Goal: Task Accomplishment & Management: Manage account settings

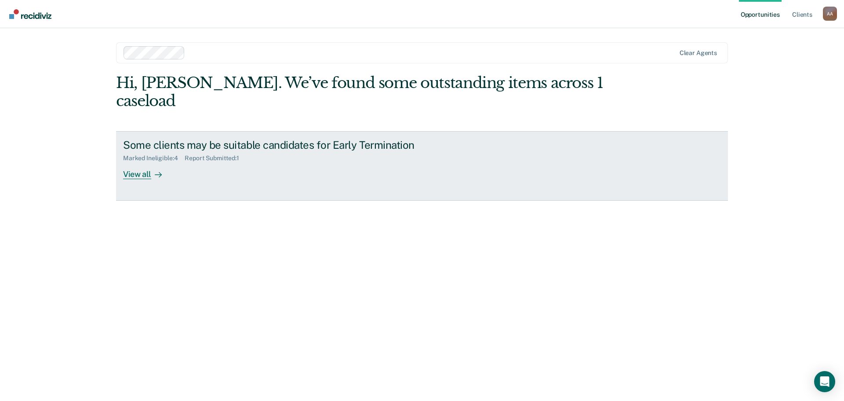
click at [142, 162] on div "View all" at bounding box center [147, 170] width 49 height 17
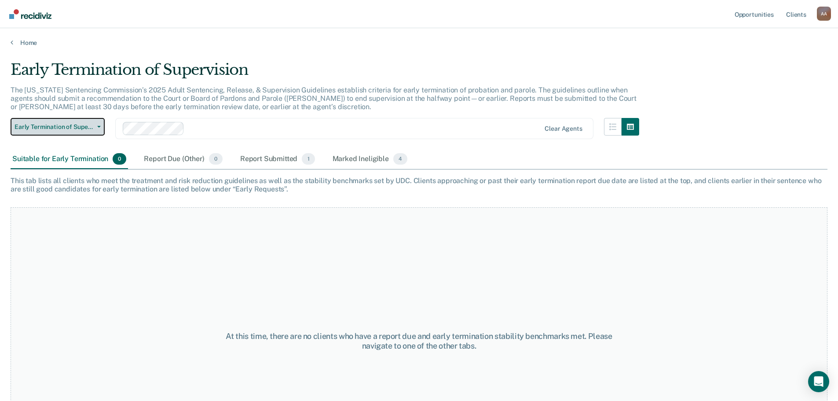
click at [98, 127] on icon "button" at bounding box center [99, 127] width 4 height 2
click at [80, 156] on div "Suitable for Early Termination 0" at bounding box center [69, 159] width 117 height 19
click at [185, 161] on div "Report Due (Other) 0" at bounding box center [183, 159] width 82 height 19
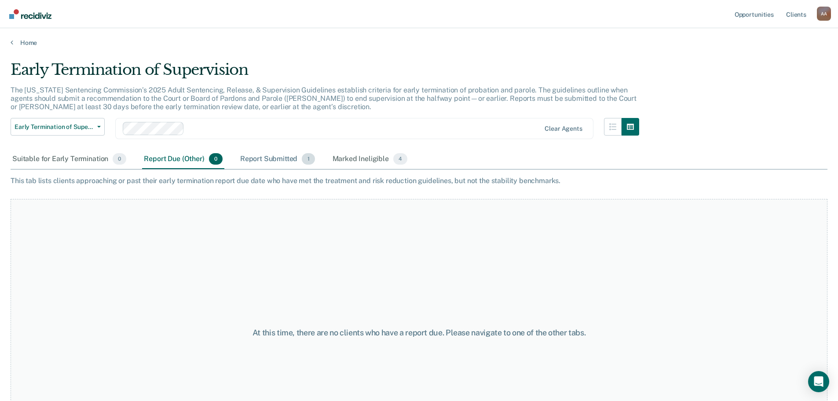
click at [266, 155] on div "Report Submitted 1" at bounding box center [277, 159] width 78 height 19
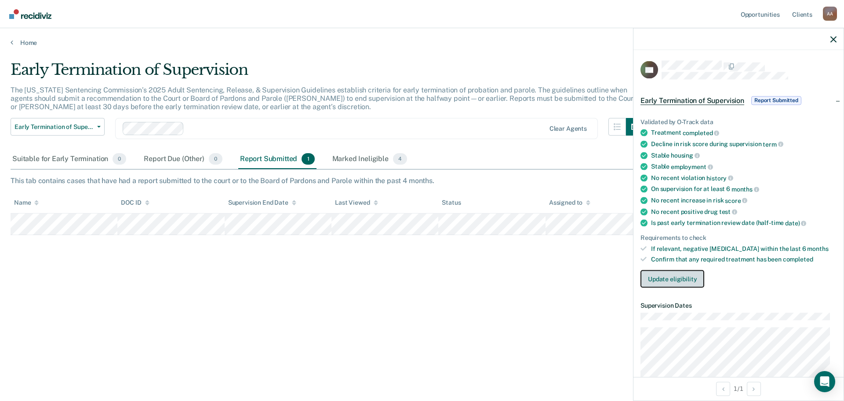
click at [686, 275] on button "Update eligibility" at bounding box center [673, 279] width 64 height 18
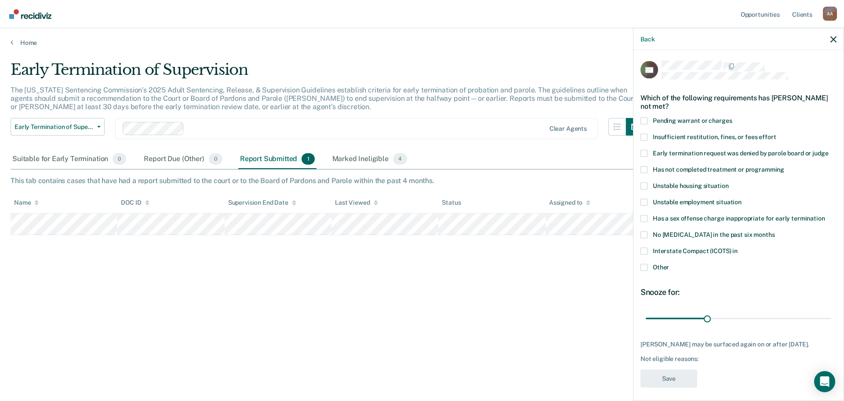
click at [646, 151] on span at bounding box center [644, 153] width 7 height 7
click at [828, 150] on input "Early termination request was denied by parole board or judge" at bounding box center [828, 150] width 0 height 0
click at [677, 379] on button "Save" at bounding box center [669, 378] width 57 height 18
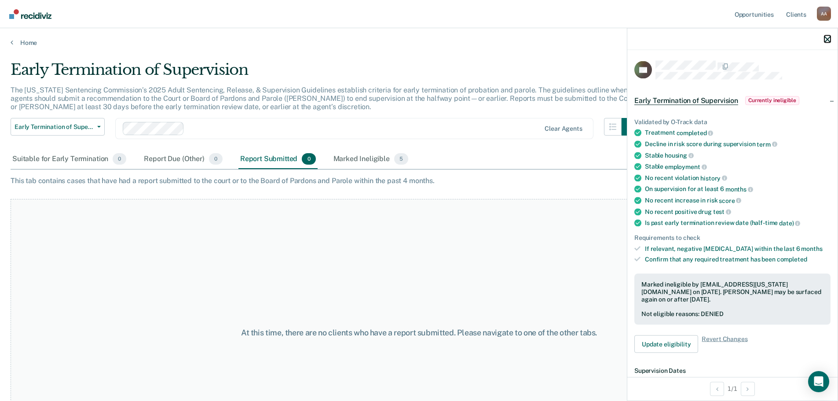
drag, startPoint x: 828, startPoint y: 36, endPoint x: 781, endPoint y: 55, distance: 51.1
click at [828, 36] on icon "button" at bounding box center [827, 39] width 6 height 6
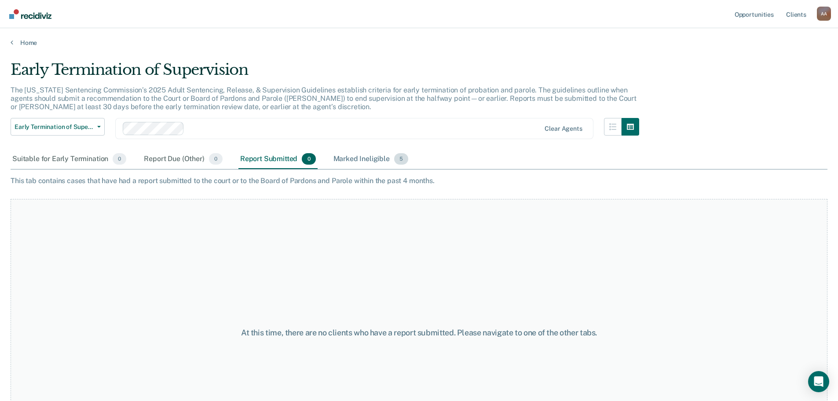
click at [364, 156] on div "Marked Ineligible 5" at bounding box center [371, 159] width 79 height 19
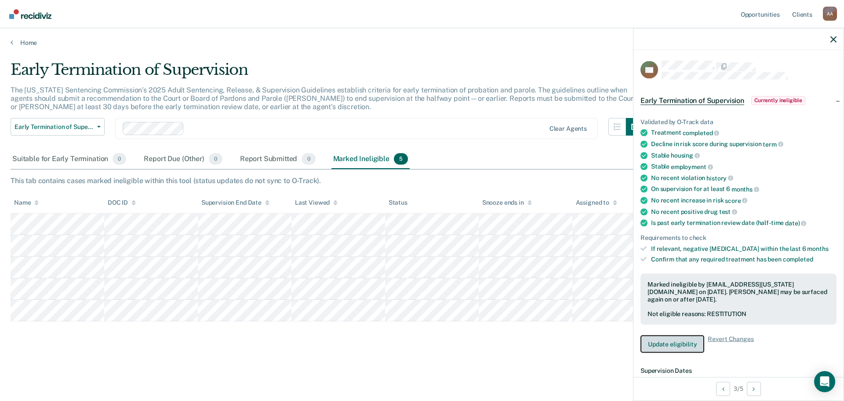
click at [679, 341] on button "Update eligibility" at bounding box center [673, 344] width 64 height 18
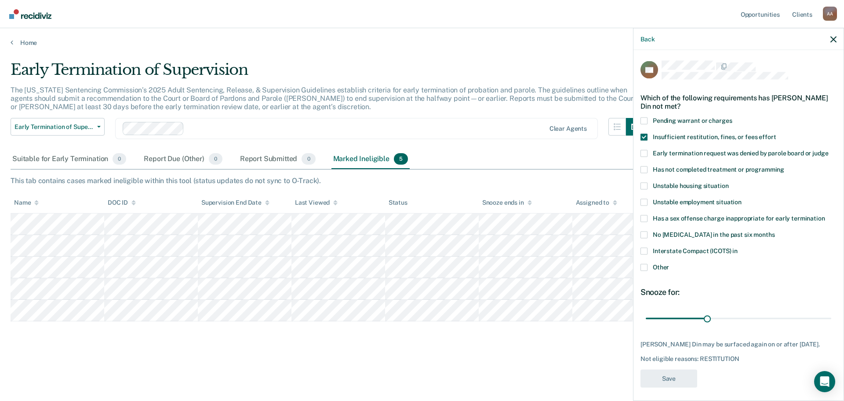
click at [646, 135] on span at bounding box center [644, 136] width 7 height 7
click at [776, 133] on input "Insufficient restitution, fines, or fees effort" at bounding box center [776, 133] width 0 height 0
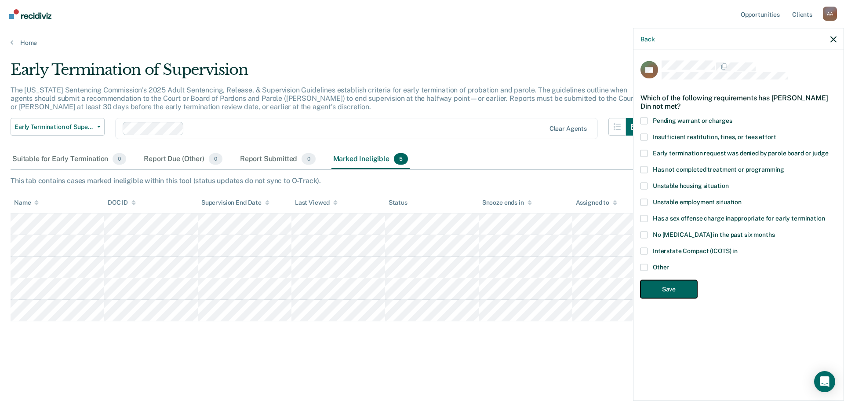
click at [667, 285] on button "Save" at bounding box center [669, 289] width 57 height 18
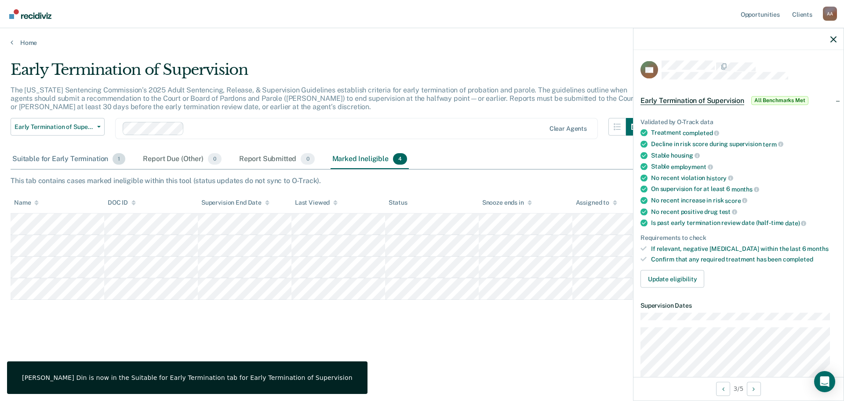
click at [56, 154] on div "Suitable for Early Termination 1" at bounding box center [69, 159] width 117 height 19
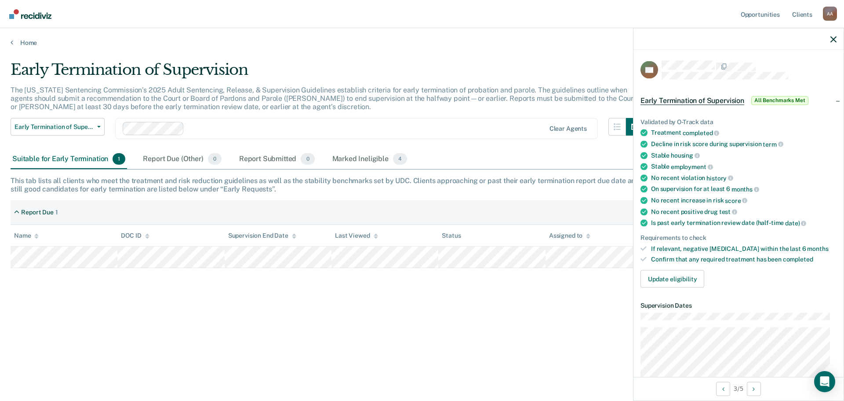
click at [55, 160] on div "Suitable for Early Termination 1" at bounding box center [69, 159] width 117 height 19
click at [669, 276] on button "Update eligibility" at bounding box center [673, 279] width 64 height 18
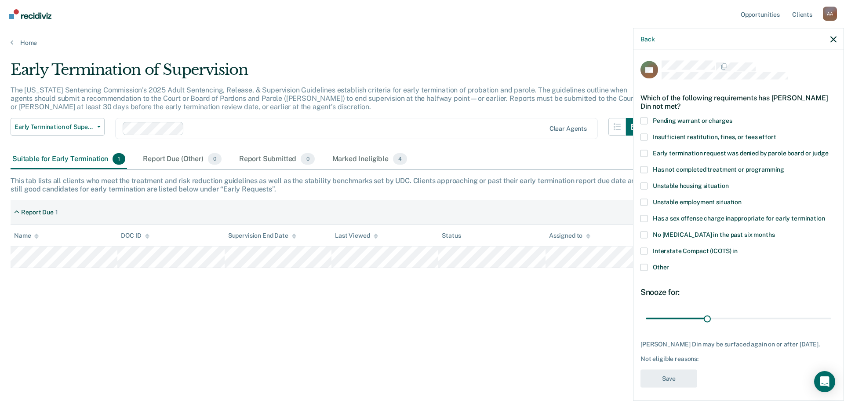
scroll to position [11, 0]
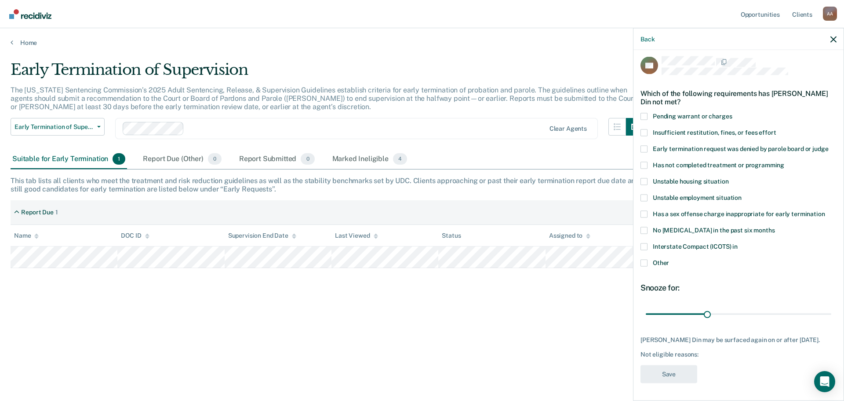
click at [273, 304] on div "Early Termination of Supervision The [US_STATE] Sentencing Commission’s 2025 Ad…" at bounding box center [422, 198] width 823 height 274
click at [832, 37] on icon "button" at bounding box center [834, 39] width 6 height 6
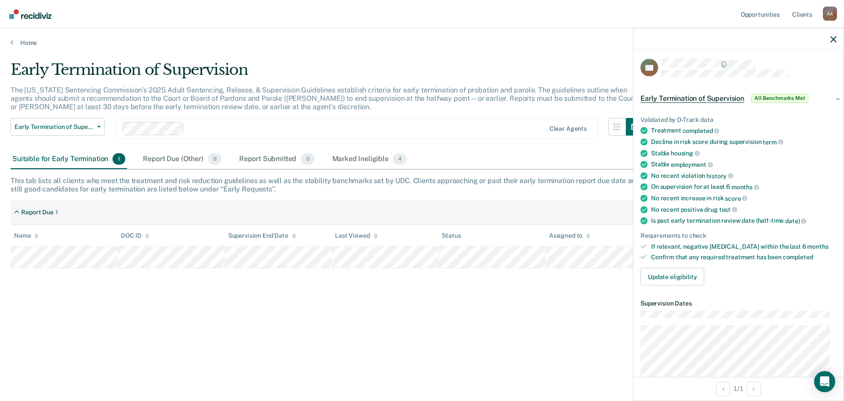
scroll to position [0, 0]
click at [792, 102] on span "All Benchmarks Met" at bounding box center [780, 100] width 57 height 9
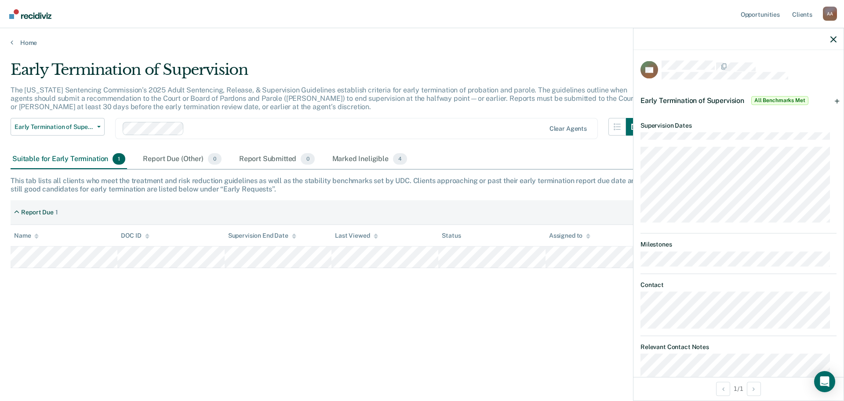
click at [720, 99] on span "Early Termination of Supervision" at bounding box center [693, 100] width 104 height 8
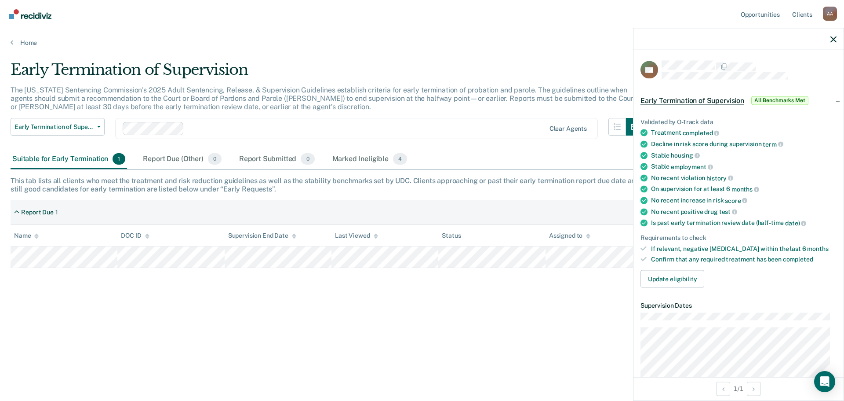
click at [779, 97] on span "All Benchmarks Met" at bounding box center [780, 100] width 57 height 9
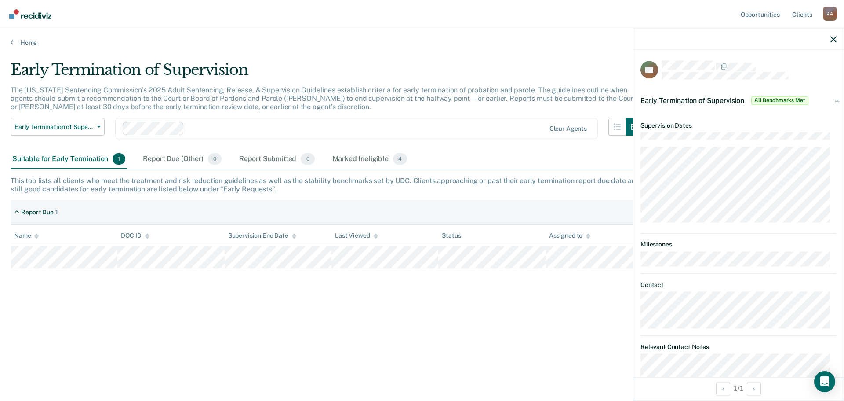
click at [711, 98] on span "Early Termination of Supervision" at bounding box center [693, 100] width 104 height 8
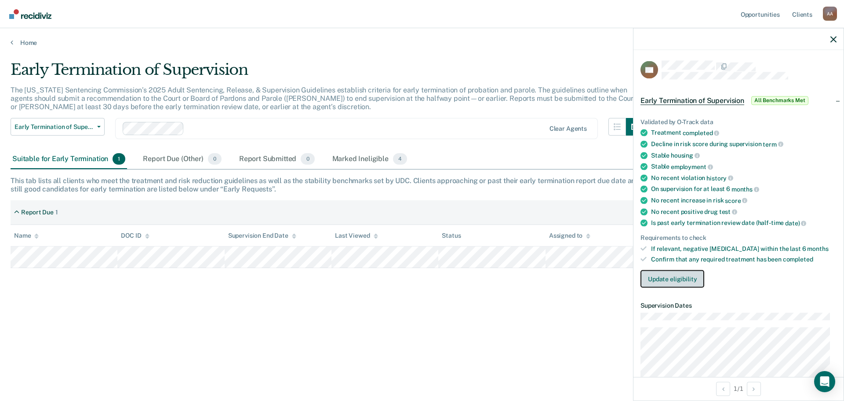
click at [666, 273] on button "Update eligibility" at bounding box center [673, 279] width 64 height 18
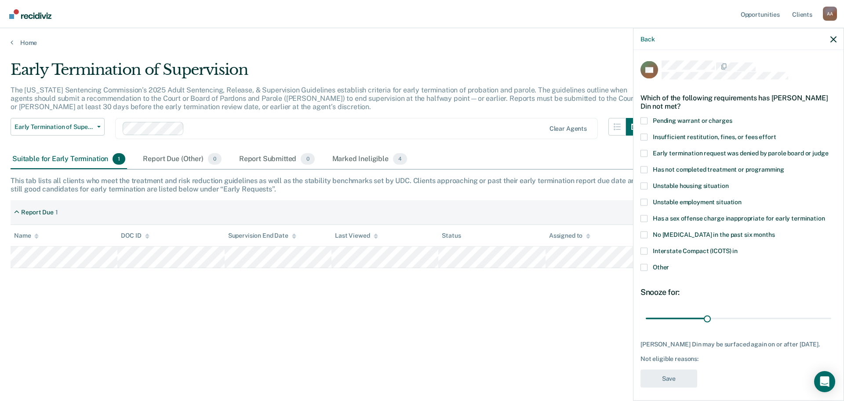
click at [642, 266] on span at bounding box center [644, 266] width 7 height 7
click at [669, 263] on input "Other" at bounding box center [669, 263] width 0 height 0
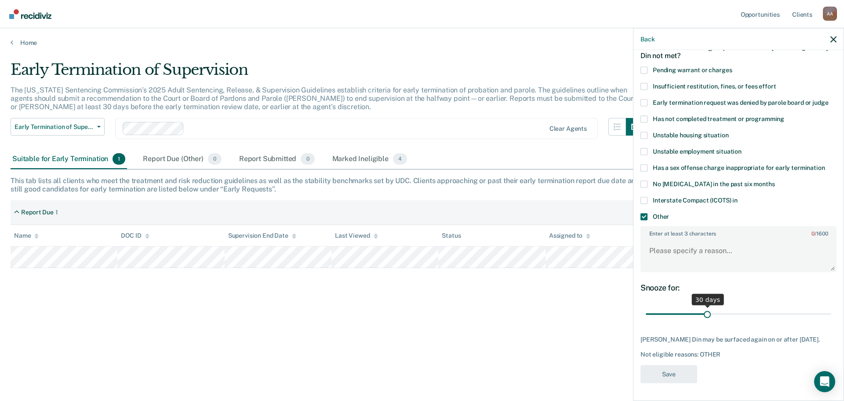
scroll to position [13, 0]
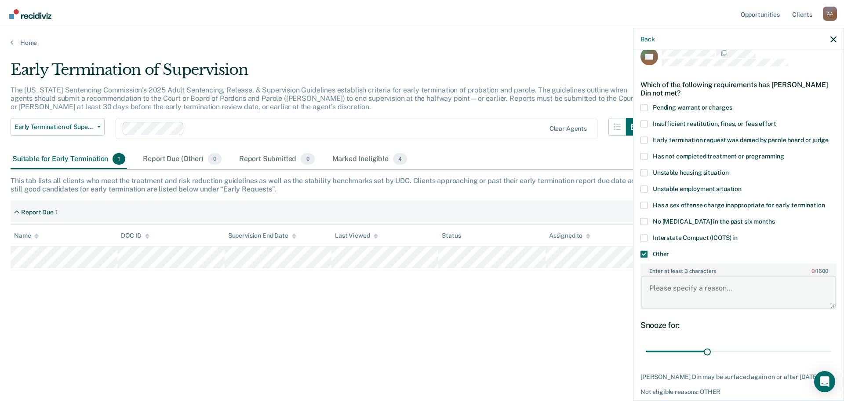
click at [675, 285] on textarea "Enter at least 3 characters 0 / 1600" at bounding box center [739, 292] width 194 height 33
type textarea "Court probation request sent to court. Has not paid restitution or fines."
click at [741, 318] on div "KD Which of the following requirements has [PERSON_NAME] Din not met? Pending w…" at bounding box center [739, 236] width 196 height 378
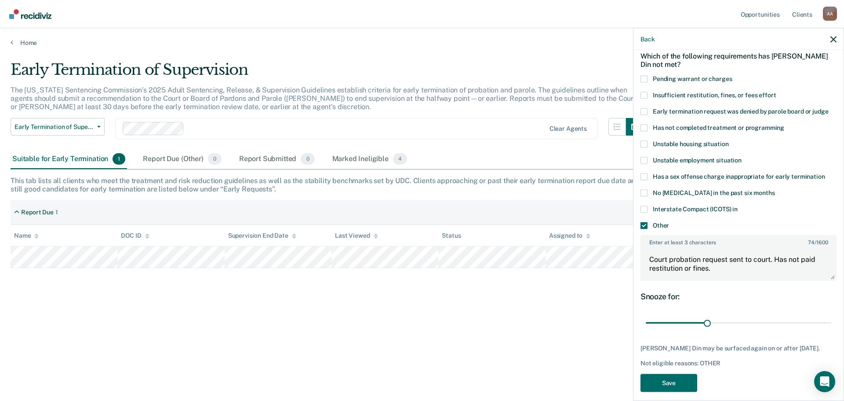
scroll to position [57, 0]
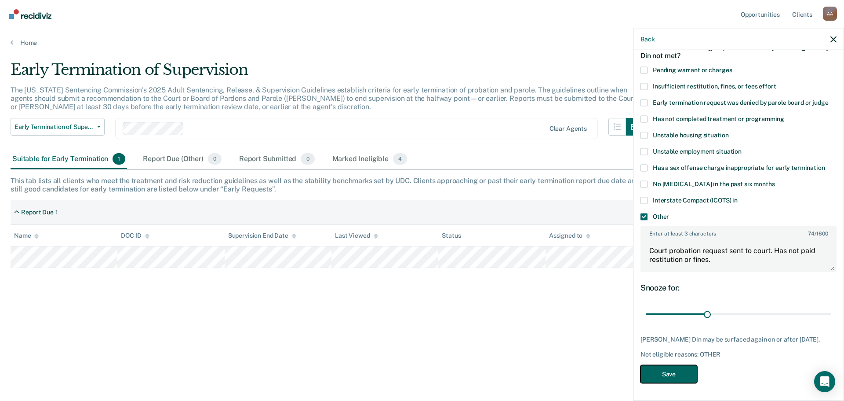
drag, startPoint x: 687, startPoint y: 365, endPoint x: 680, endPoint y: 372, distance: 9.0
click at [687, 366] on button "Save" at bounding box center [669, 374] width 57 height 18
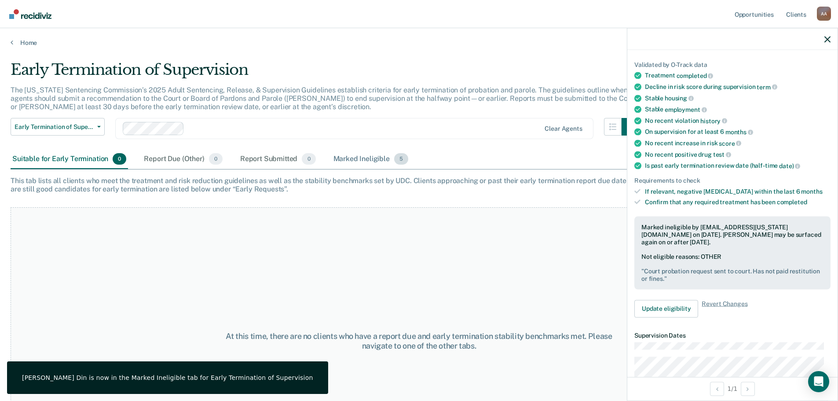
click at [362, 153] on div "Marked Ineligible 5" at bounding box center [371, 159] width 79 height 19
